Goal: Find specific page/section: Find specific page/section

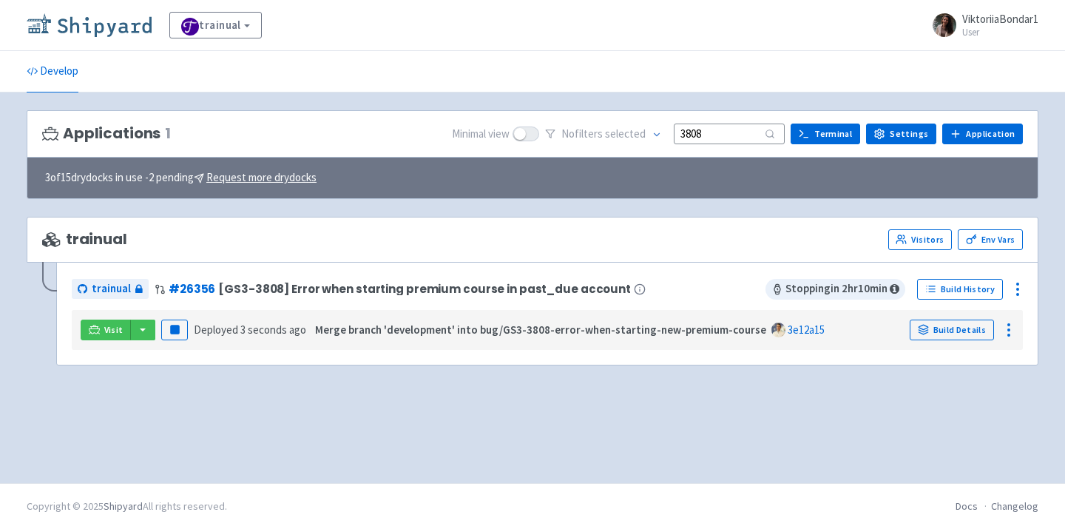
click at [112, 25] on img at bounding box center [89, 25] width 125 height 24
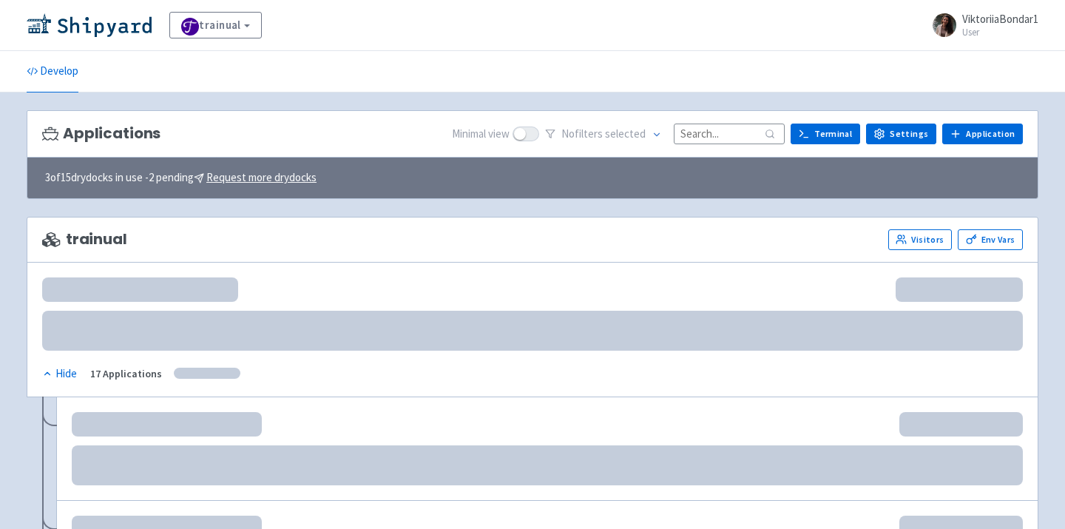
click at [716, 138] on input at bounding box center [729, 134] width 111 height 20
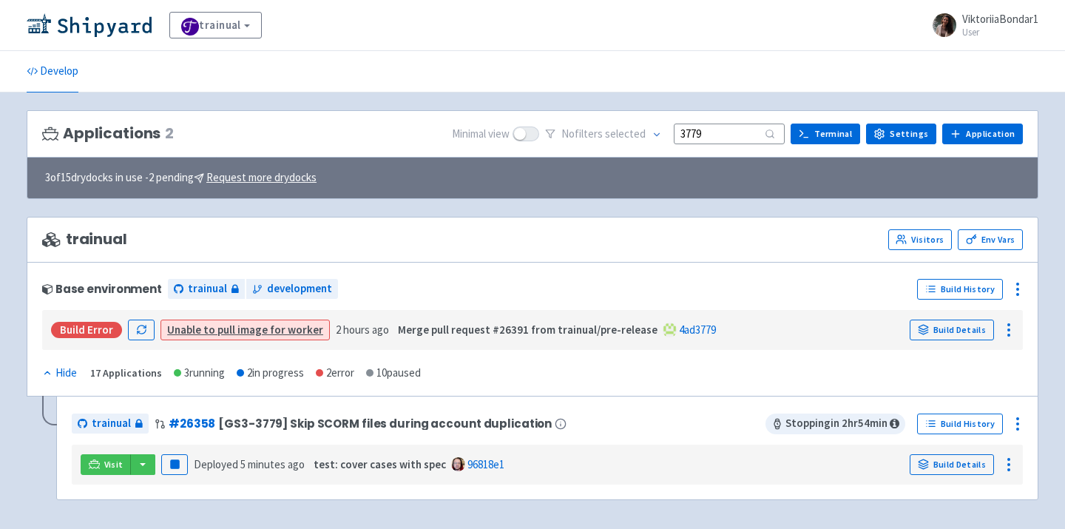
scroll to position [53, 0]
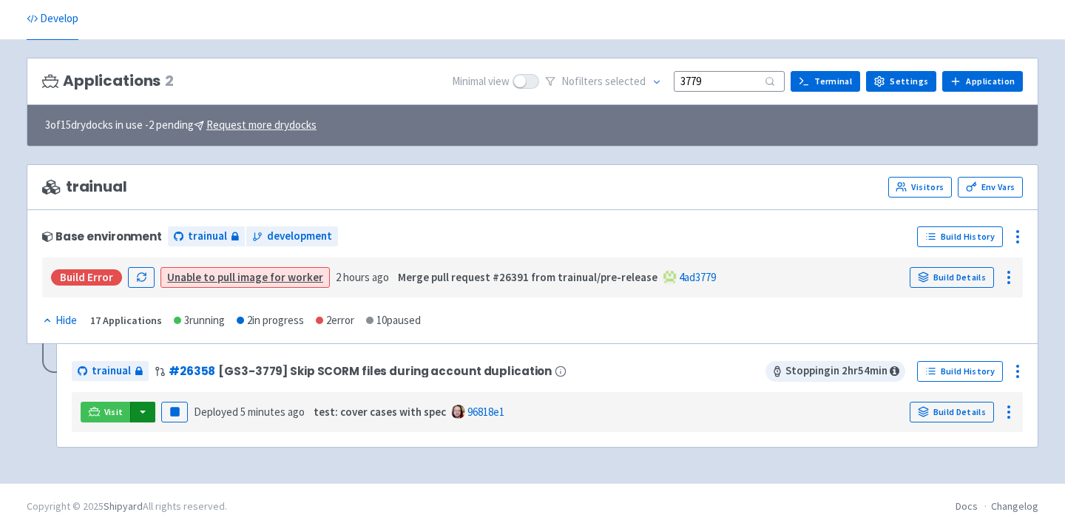
type input "3779"
click at [146, 414] on button "button" at bounding box center [142, 412] width 25 height 21
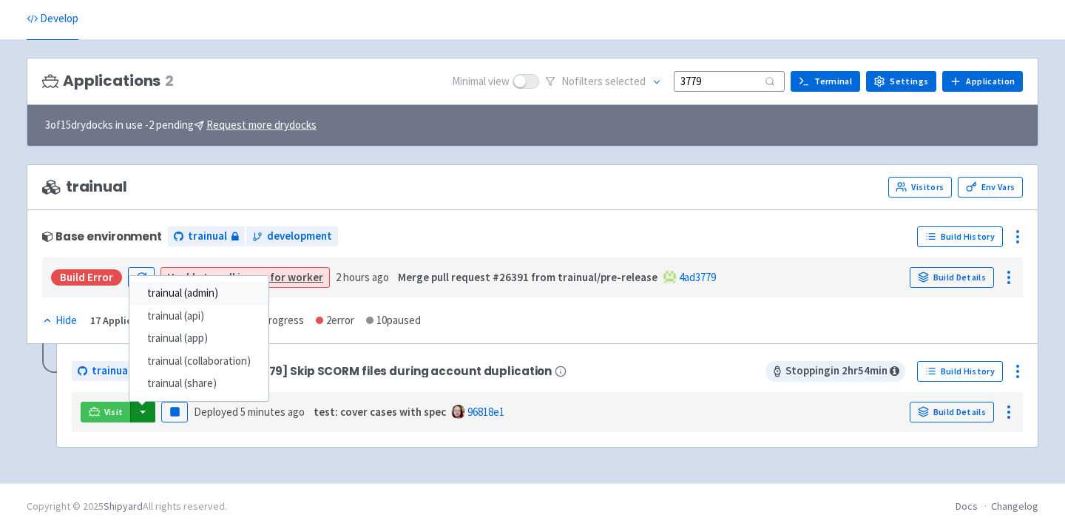
click at [188, 288] on link "trainual (admin)" at bounding box center [198, 293] width 139 height 23
